Goal: Check status: Check status

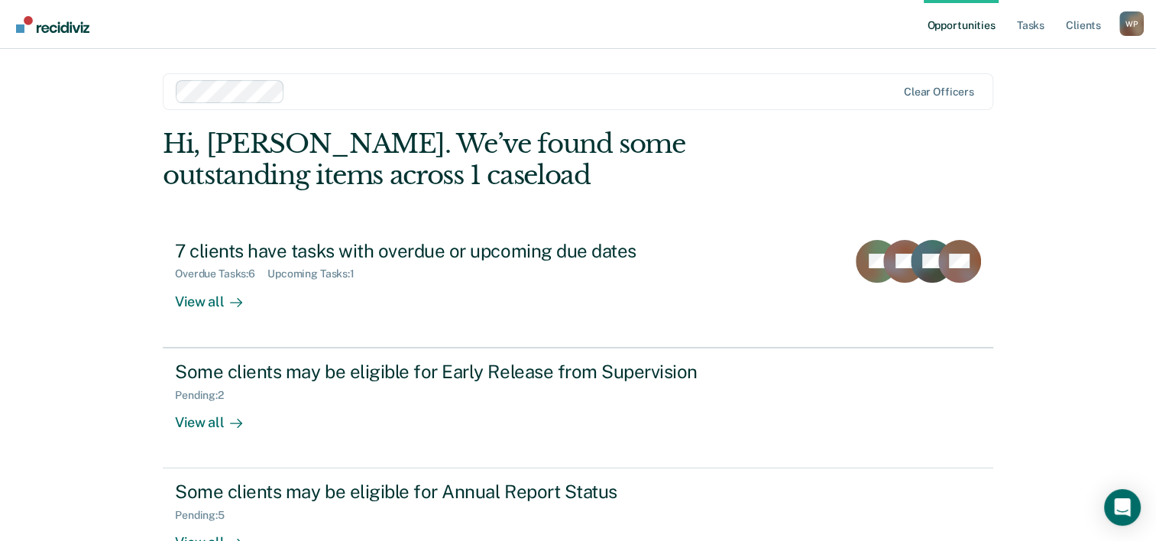
scroll to position [47, 0]
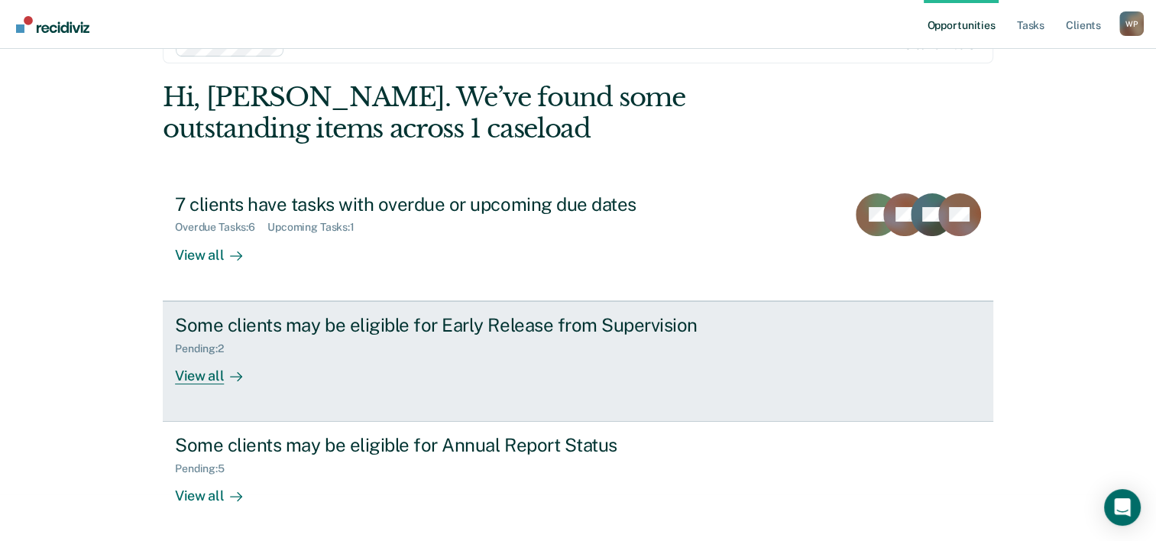
click at [182, 371] on div "View all" at bounding box center [218, 370] width 86 height 30
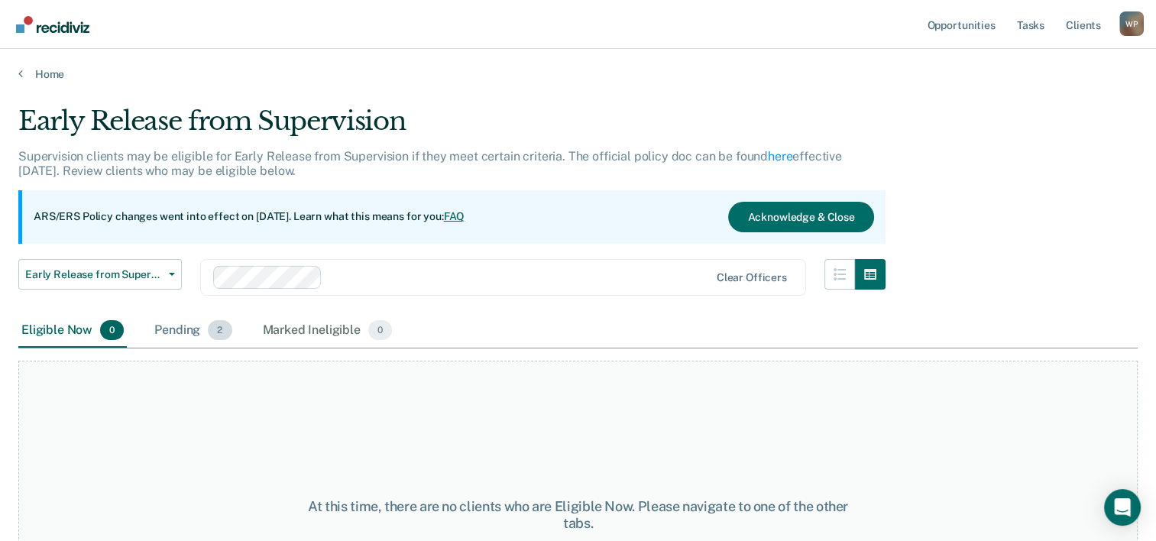
click at [189, 328] on div "Pending 2" at bounding box center [192, 331] width 83 height 34
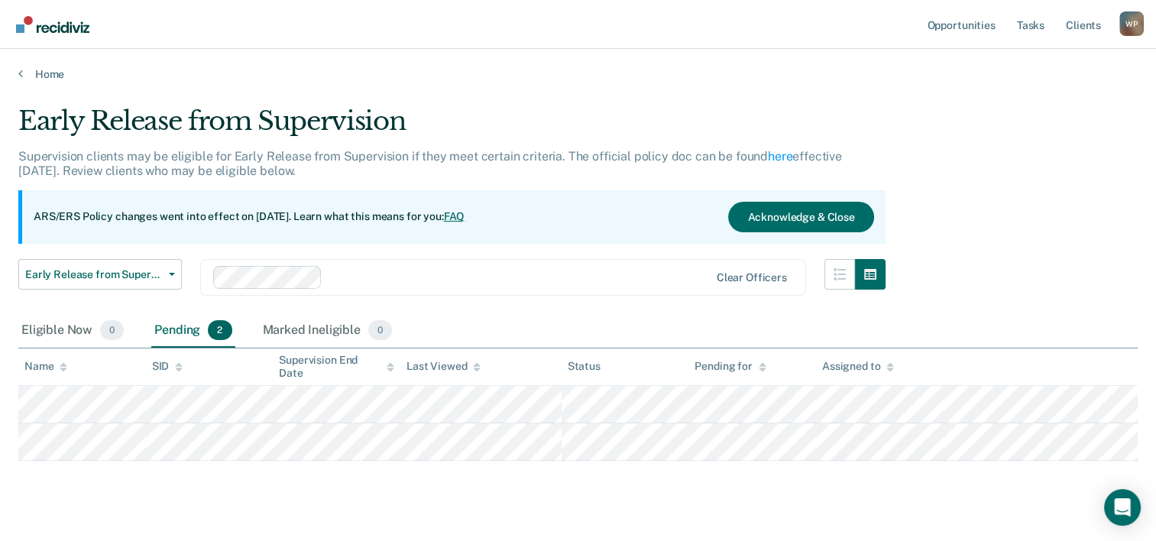
click at [12, 46] on link "Go to Recidiviz Home" at bounding box center [52, 24] width 81 height 48
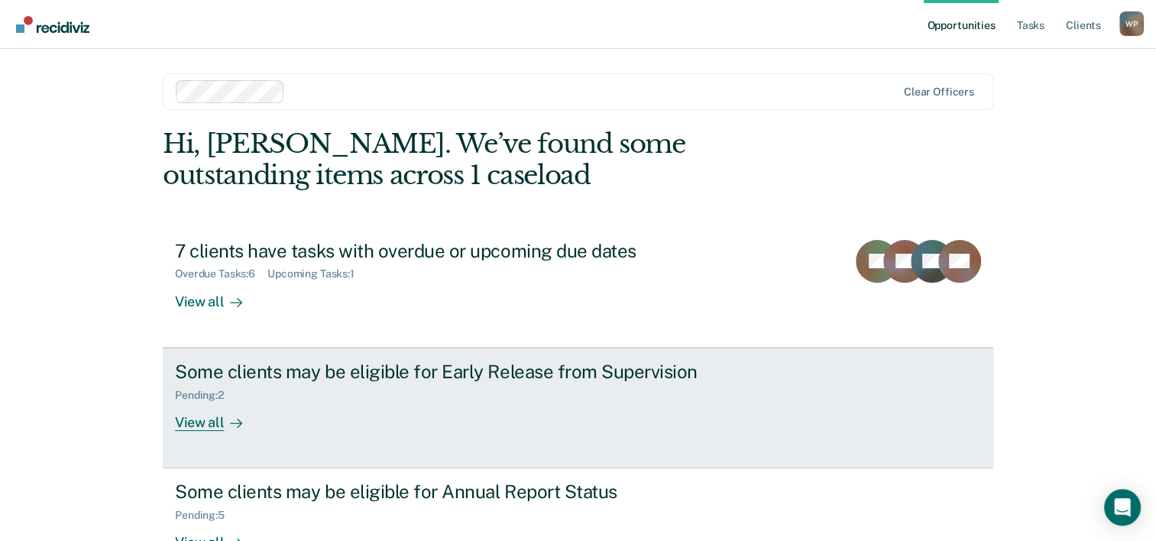
scroll to position [108, 0]
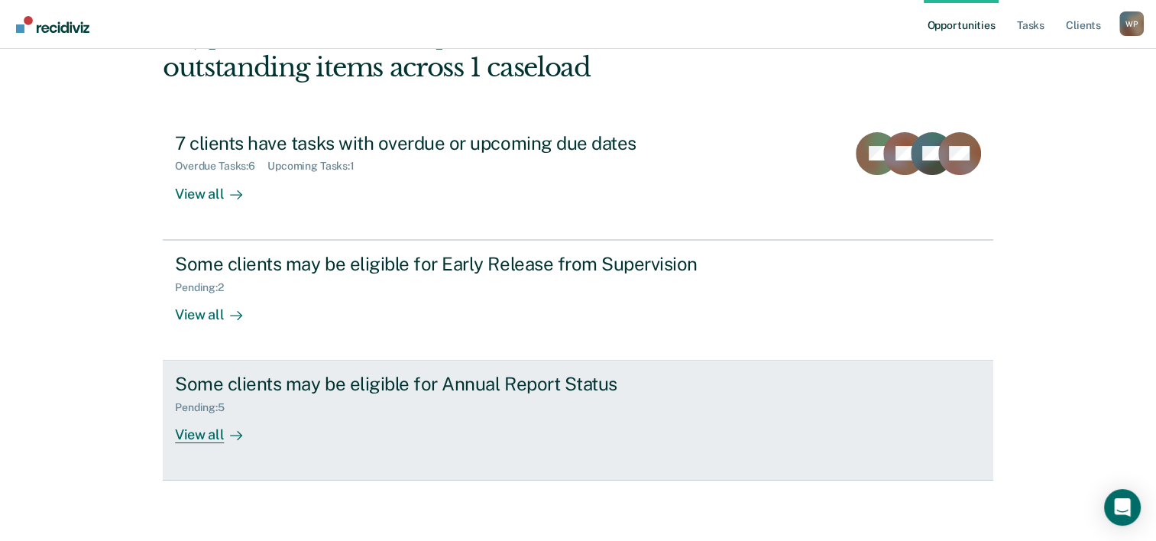
click at [193, 432] on div "View all" at bounding box center [218, 429] width 86 height 30
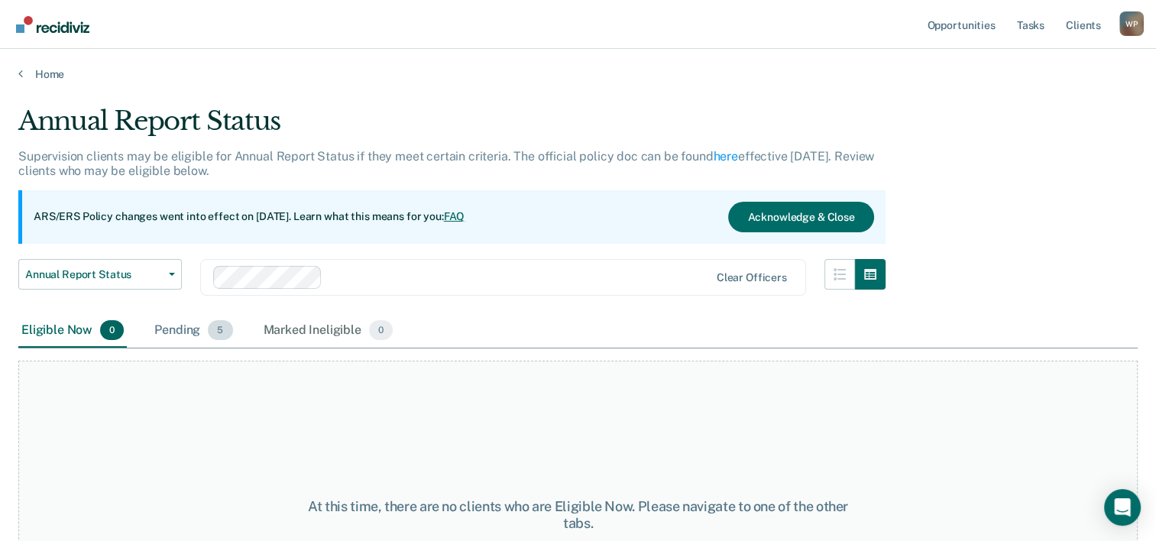
click at [188, 329] on div "Pending 5" at bounding box center [193, 331] width 84 height 34
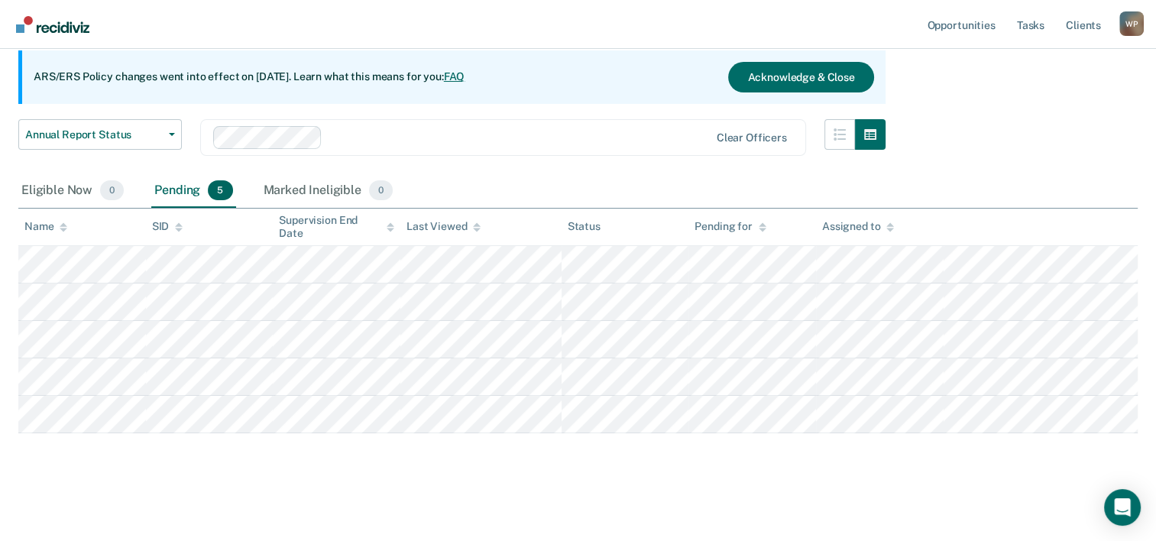
scroll to position [141, 0]
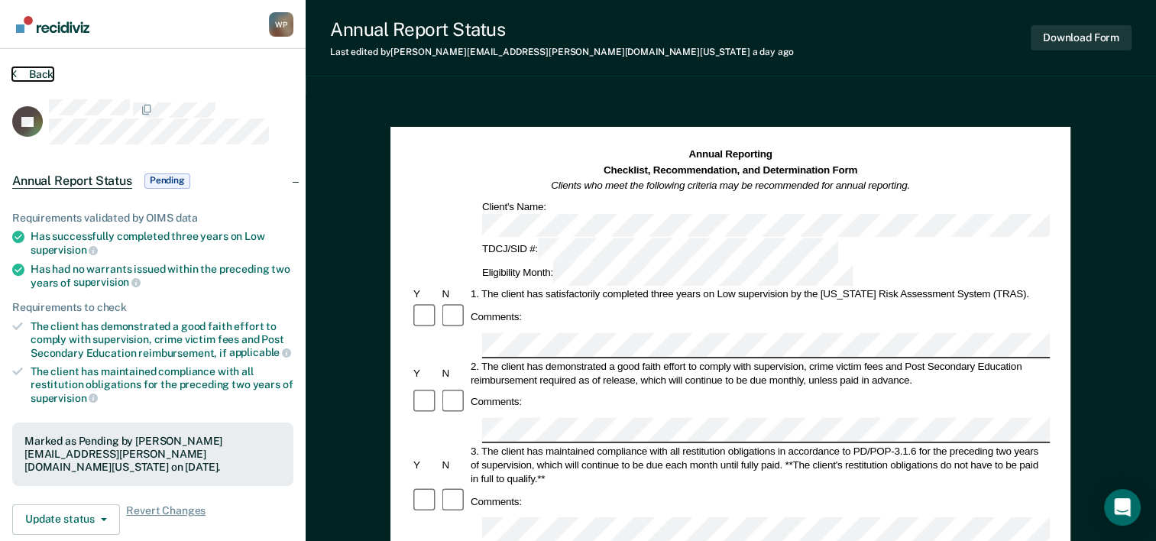
click at [17, 73] on button "Back" at bounding box center [32, 74] width 41 height 14
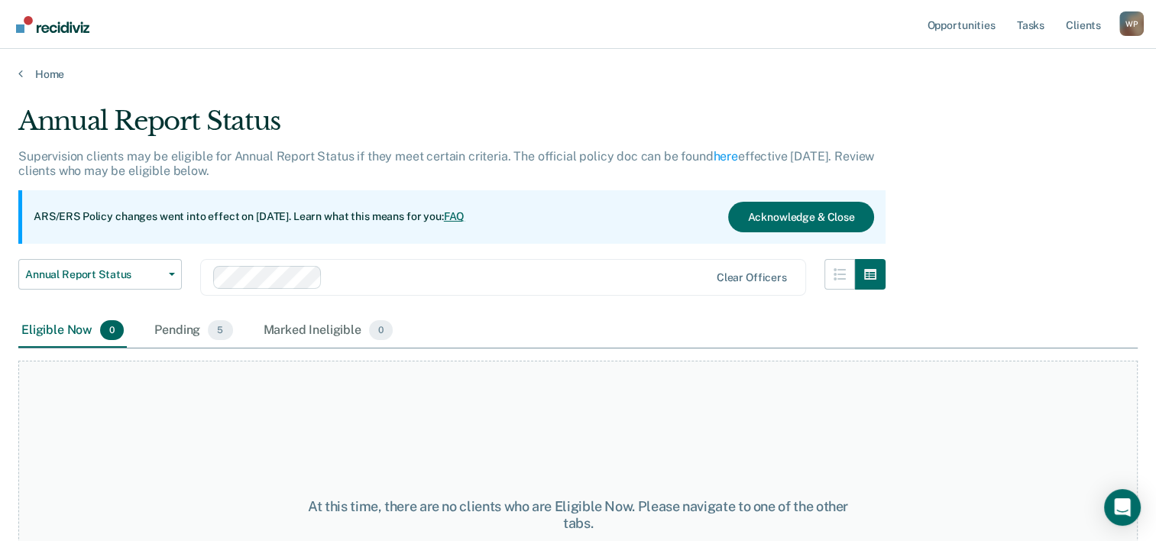
scroll to position [127, 0]
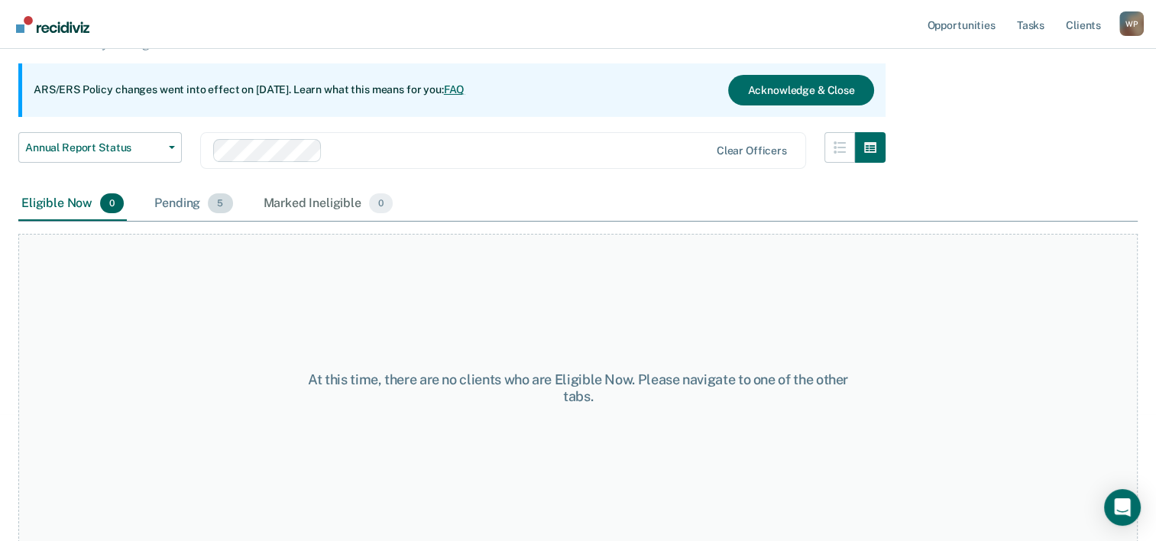
click at [170, 199] on div "Pending 5" at bounding box center [193, 204] width 84 height 34
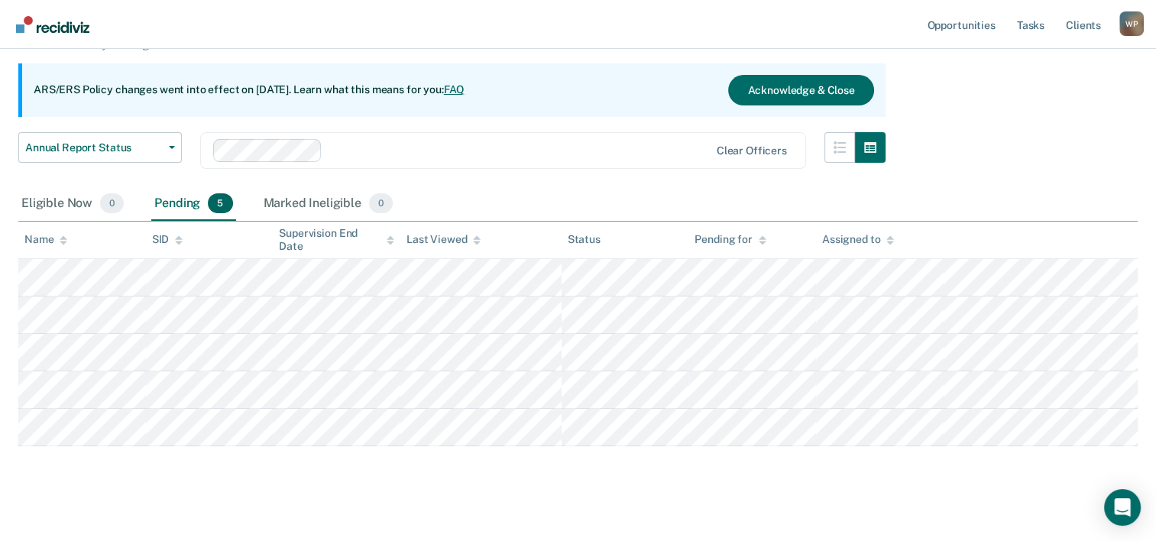
click at [1135, 18] on div "W P" at bounding box center [1131, 23] width 24 height 24
click at [1040, 92] on div "Opportunities Tasks Client s [PERSON_NAME] W P Profile How it works Log Out Hom…" at bounding box center [578, 214] width 1156 height 683
click at [1129, 30] on div "W P" at bounding box center [1131, 23] width 24 height 24
click at [1027, 101] on link "Log Out" at bounding box center [1070, 100] width 123 height 13
